Goal: Task Accomplishment & Management: Complete application form

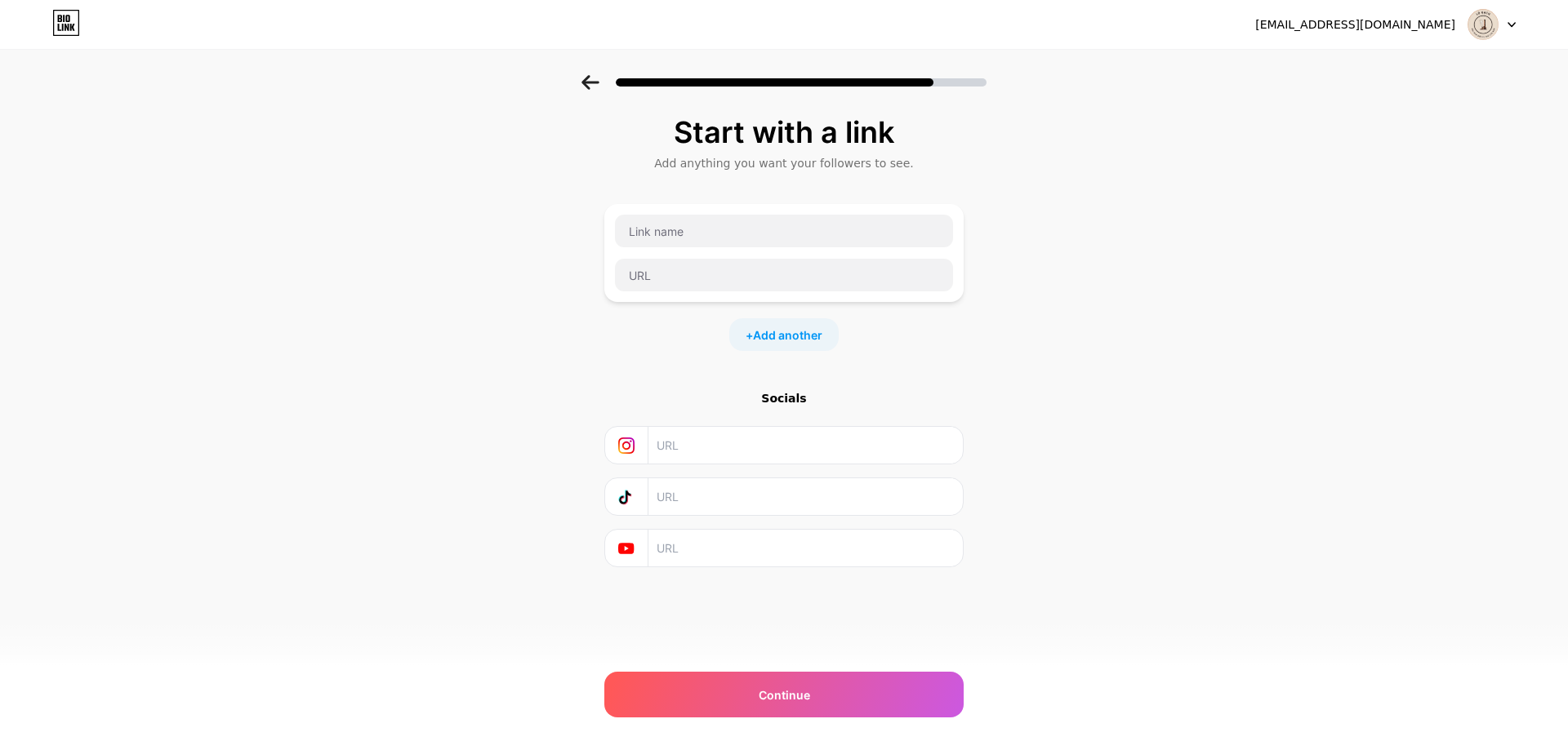
click at [692, 246] on input "text" at bounding box center [783, 231] width 338 height 33
click at [800, 330] on span "Add another" at bounding box center [788, 335] width 69 height 17
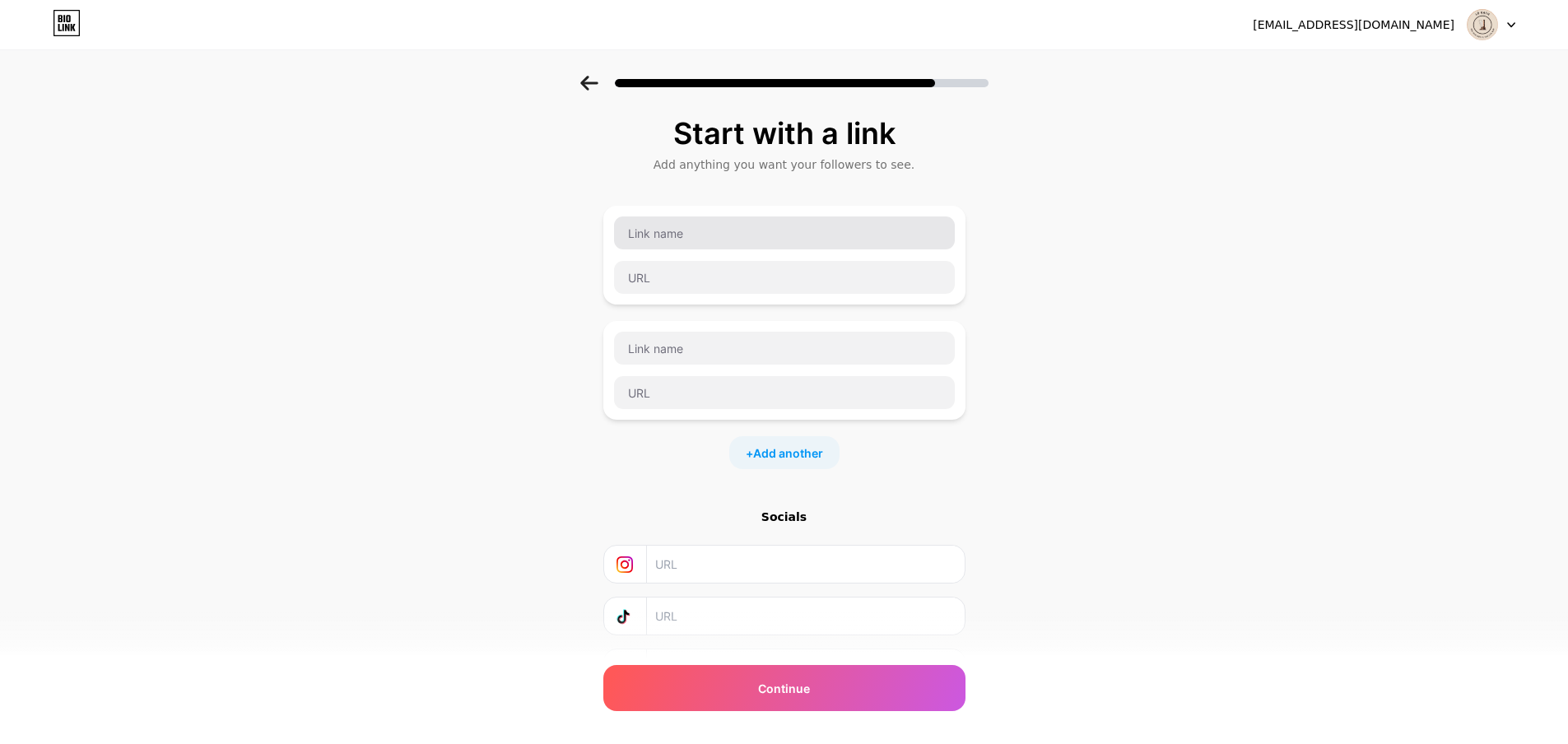
drag, startPoint x: 730, startPoint y: 250, endPoint x: 727, endPoint y: 239, distance: 11.4
click at [728, 246] on div at bounding box center [784, 233] width 342 height 35
click at [725, 233] on input "text" at bounding box center [784, 233] width 340 height 33
click at [662, 228] on input "Speckter Agency" at bounding box center [784, 233] width 340 height 33
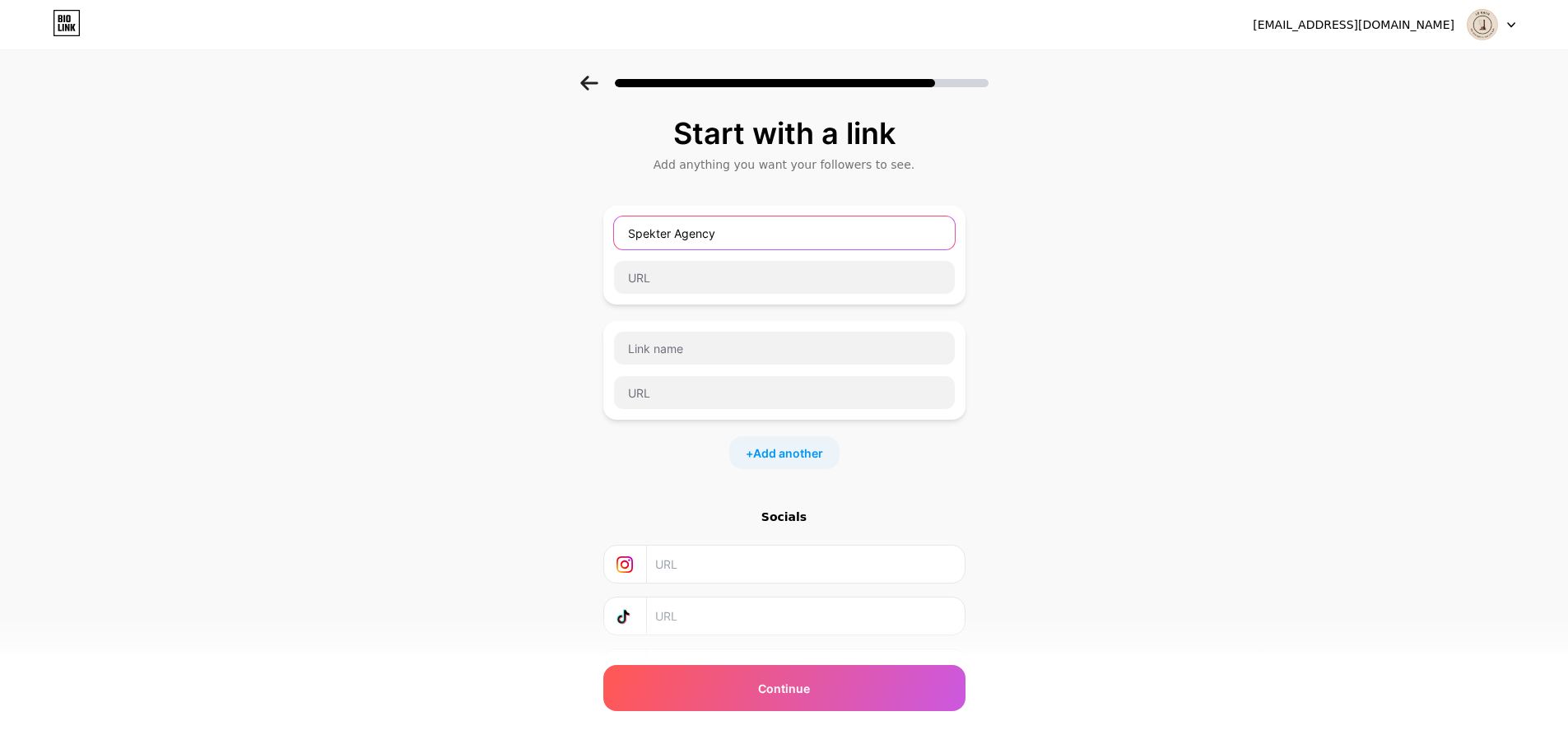
type input "Spekter Agency"
click at [707, 294] on div at bounding box center [784, 277] width 342 height 35
click at [673, 365] on div at bounding box center [784, 371] width 342 height 79
click at [675, 354] on input "text" at bounding box center [784, 349] width 340 height 33
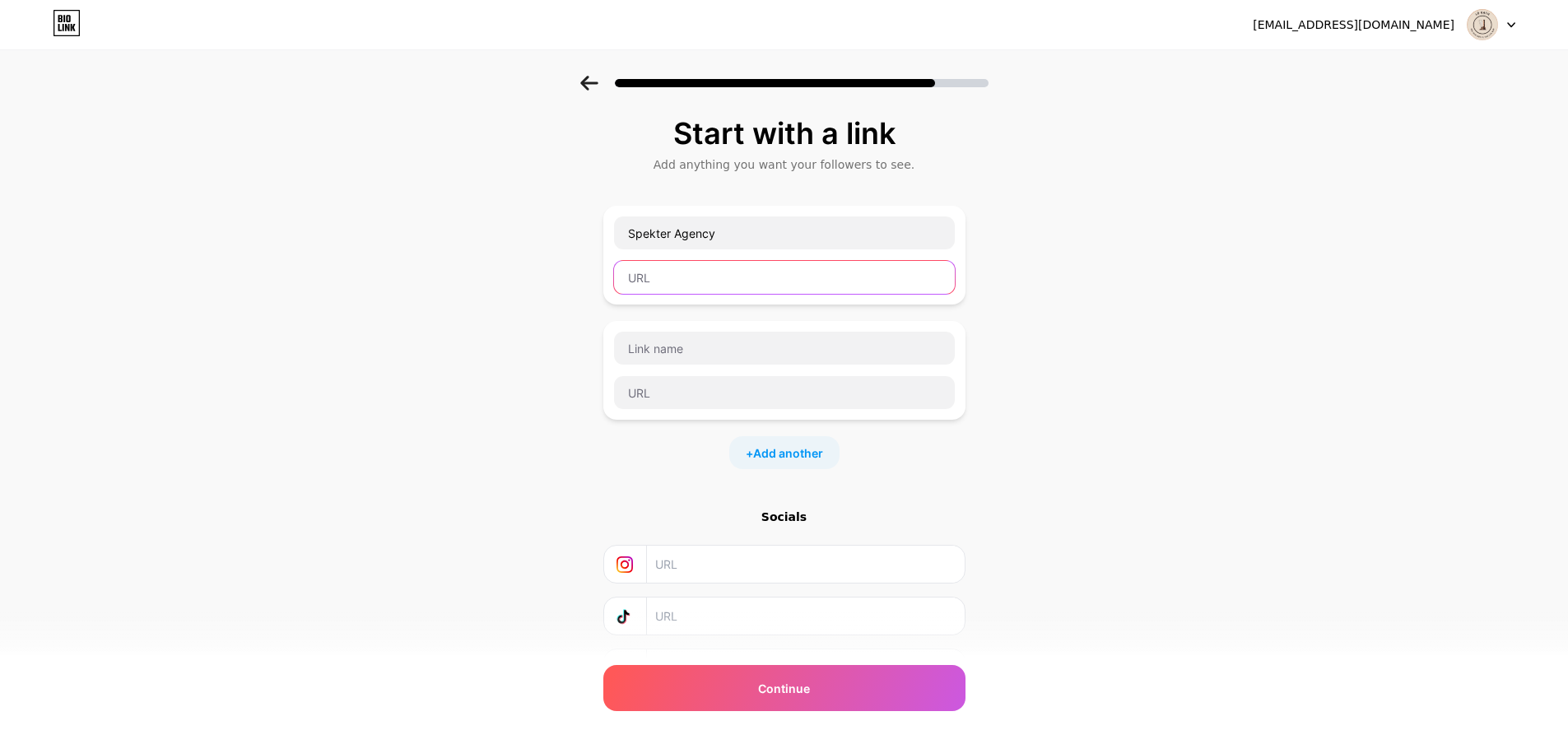
click at [674, 286] on input "text" at bounding box center [784, 277] width 340 height 33
paste input "[URL][DOMAIN_NAME]"
drag, startPoint x: 672, startPoint y: 279, endPoint x: 454, endPoint y: 280, distance: 218.0
click at [454, 280] on div "Start with a link Add anything you want your followers to see. Spekter Agency […" at bounding box center [784, 423] width 1568 height 694
type input "[URL][DOMAIN_NAME]"
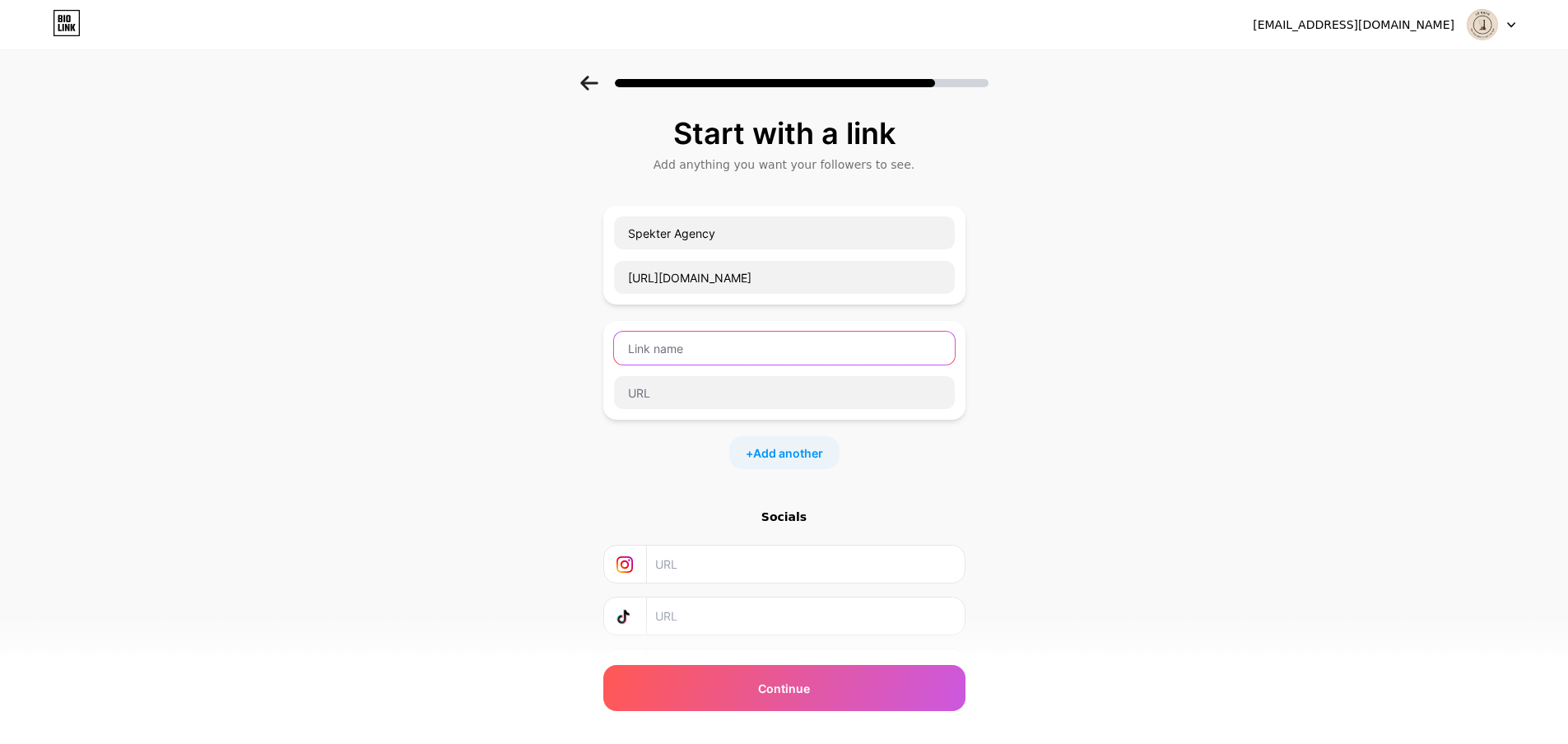
click at [681, 352] on input "text" at bounding box center [784, 349] width 340 height 33
type input "Huntertales"
click at [673, 394] on input "text" at bounding box center [784, 393] width 340 height 33
paste input "[URL][DOMAIN_NAME]"
type input "[URL][DOMAIN_NAME]"
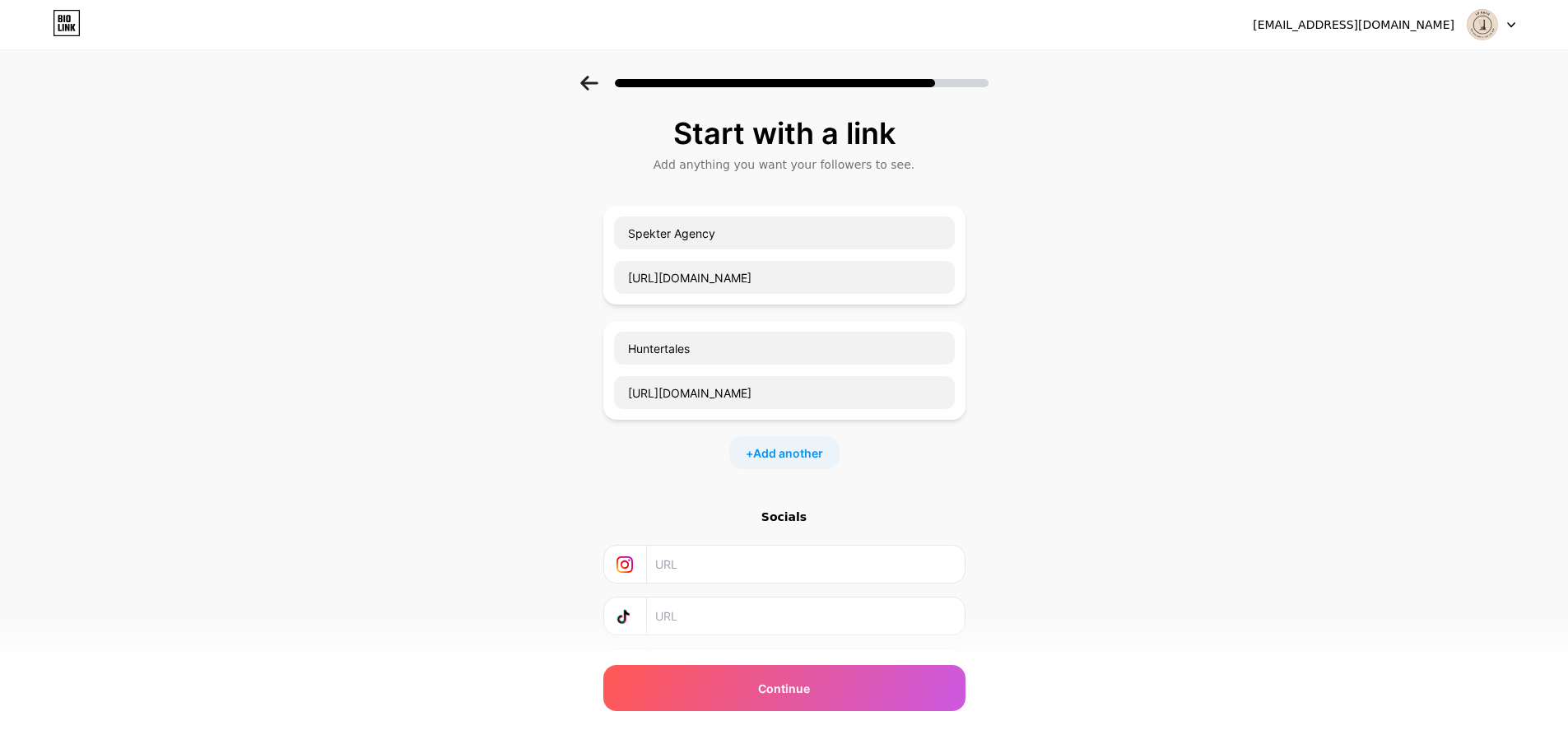
click at [1120, 349] on div "Start with a link Add anything you want your followers to see. Spekter Agency […" at bounding box center [784, 423] width 1568 height 694
click at [787, 469] on div "Start with a link Add anything you want your followers to see. Spekter Agency […" at bounding box center [784, 402] width 362 height 571
click at [807, 454] on span "Add another" at bounding box center [788, 452] width 70 height 17
click at [651, 461] on input "text" at bounding box center [784, 463] width 340 height 33
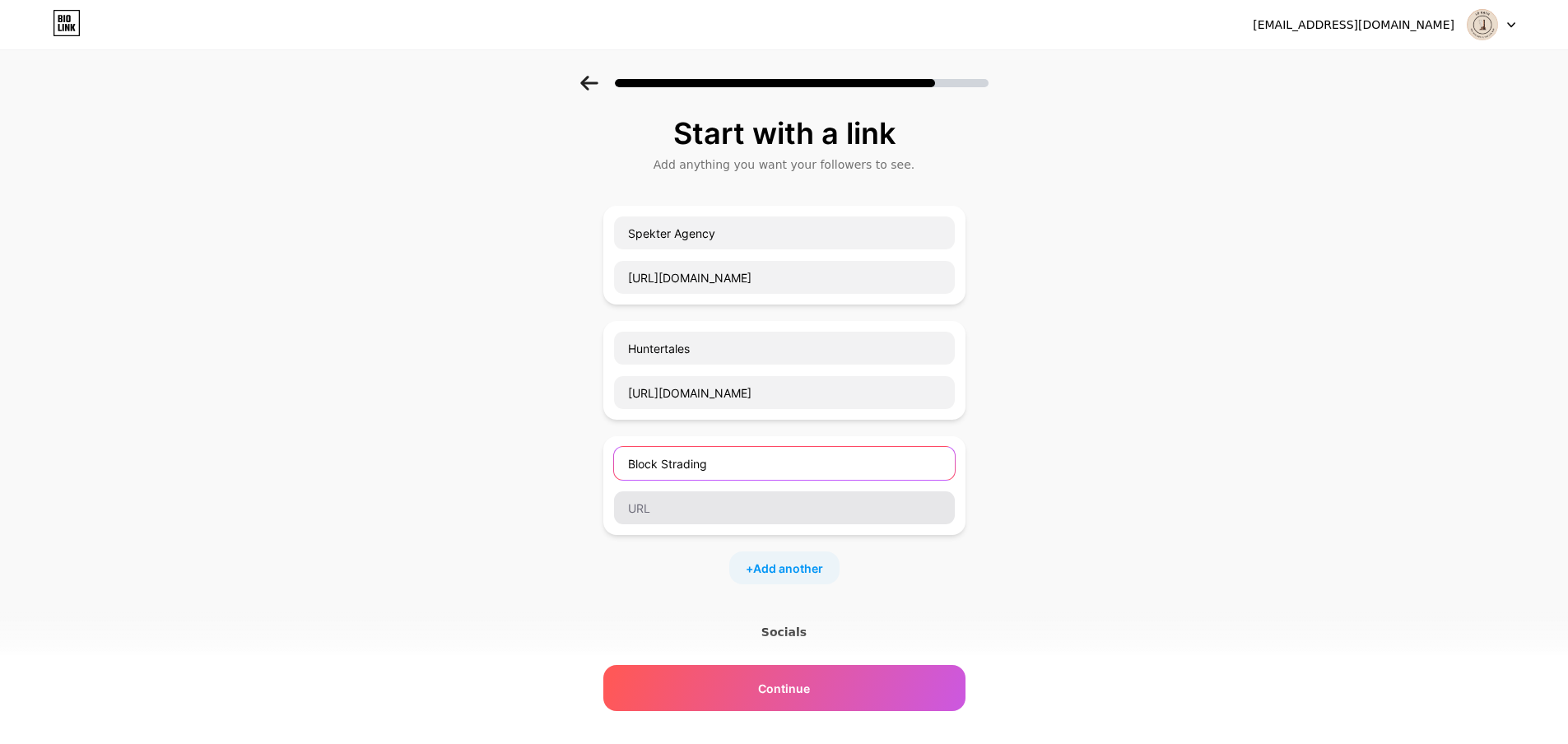
type input "Block Strading"
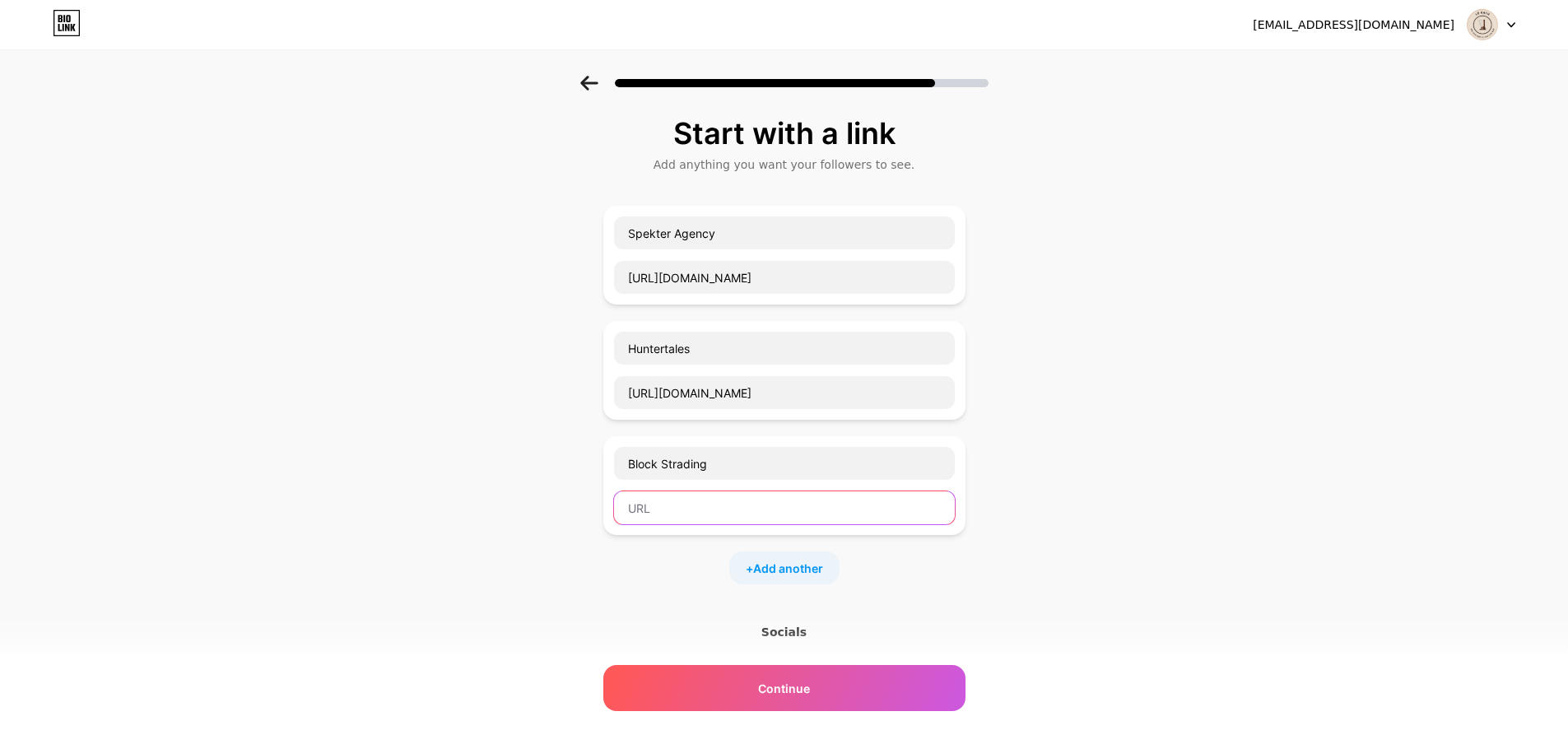
click at [659, 507] on input "text" at bounding box center [784, 508] width 340 height 33
paste input "D11JMcLdQ8x7u8uCjih7vrV7Ejvav8YhUivNNaqYmdg2"
click at [859, 515] on input "D11JMcLdQ8x7u8uCjih7vrV7Ejvav8YhUivNNaqYmdg2" at bounding box center [784, 508] width 340 height 33
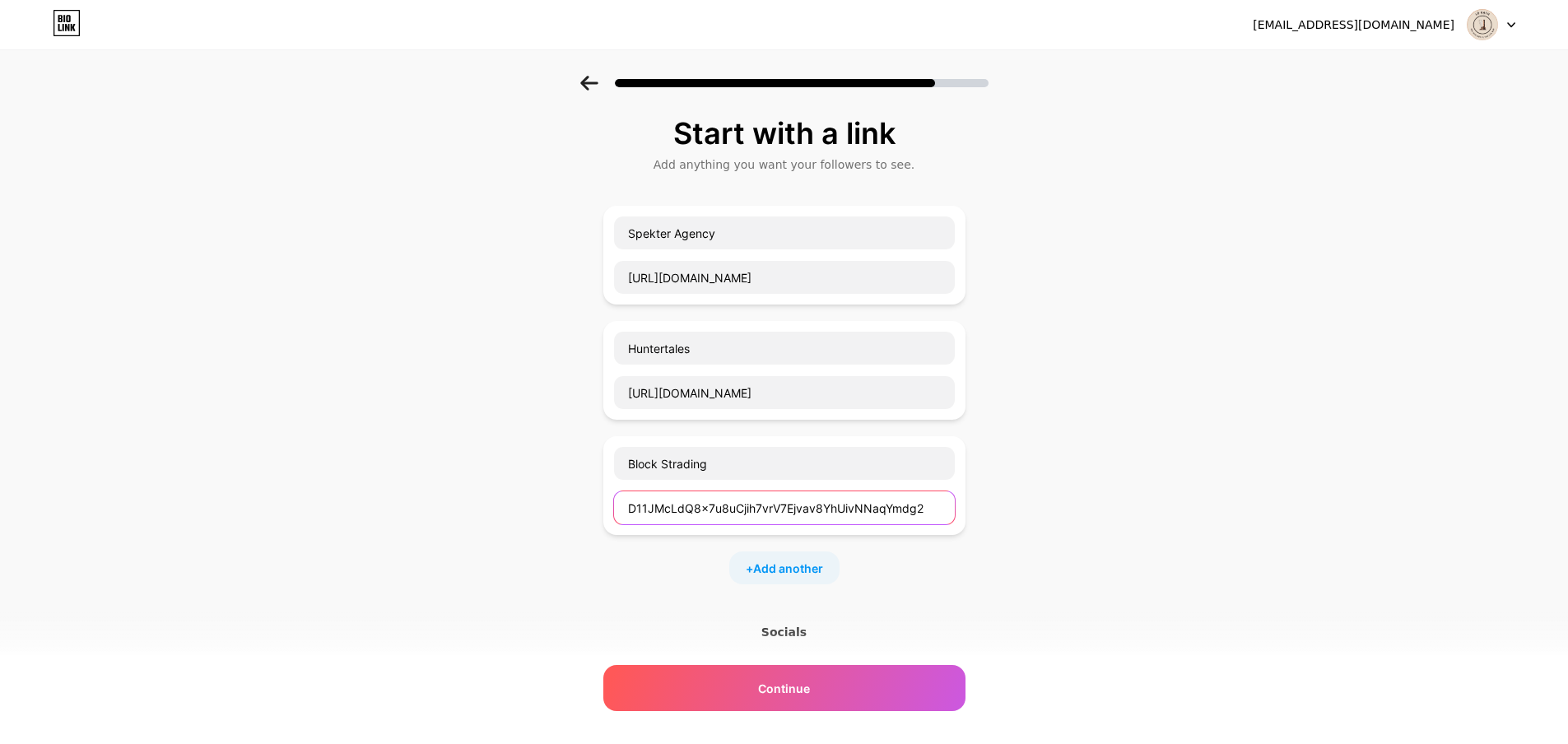
paste input "[URL][DOMAIN_NAME]"
type input "[URL][DOMAIN_NAME]"
click at [1229, 439] on div "Start with a link Add anything you want your followers to see. Spekter Agency […" at bounding box center [784, 481] width 1568 height 809
click at [775, 558] on div "+ Add another" at bounding box center [784, 568] width 110 height 33
